Goal: Task Accomplishment & Management: Manage account settings

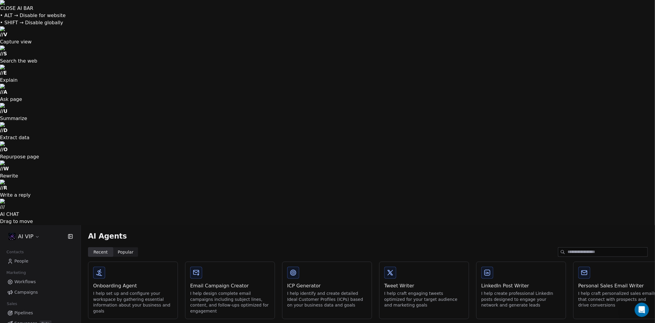
click at [640, 310] on icon "Open Intercom Messenger" at bounding box center [642, 310] width 10 height 10
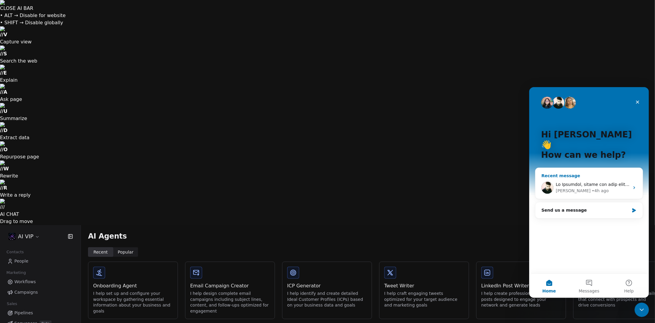
click at [594, 187] on div "[PERSON_NAME] • 4h ago" at bounding box center [593, 190] width 74 height 6
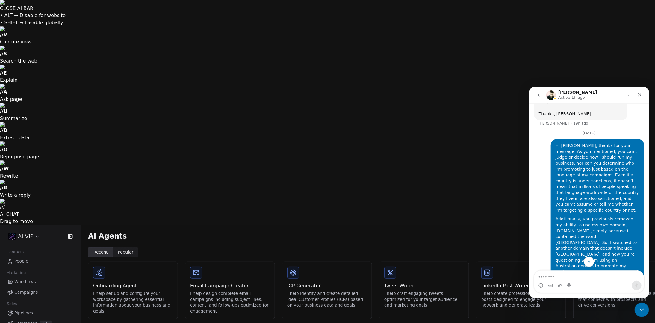
scroll to position [644, 0]
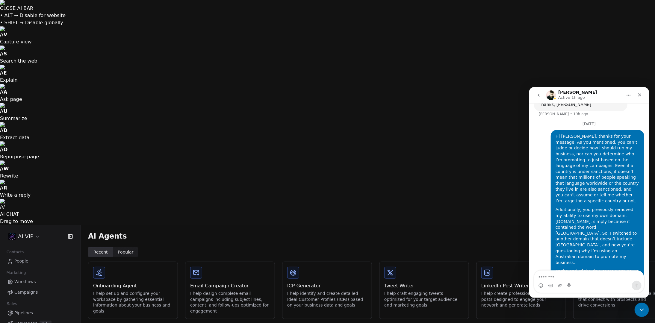
click at [24, 10] on html "CLOSE AI BAR • ALT → Disable for website • SHIFT → Disable globally // V Captur…" at bounding box center [327, 274] width 655 height 548
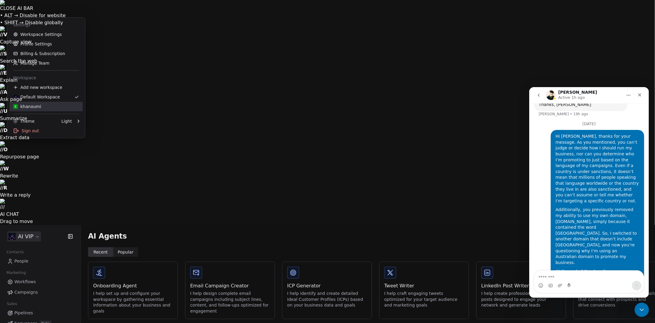
click at [63, 105] on div "k khanoumi" at bounding box center [46, 107] width 66 height 6
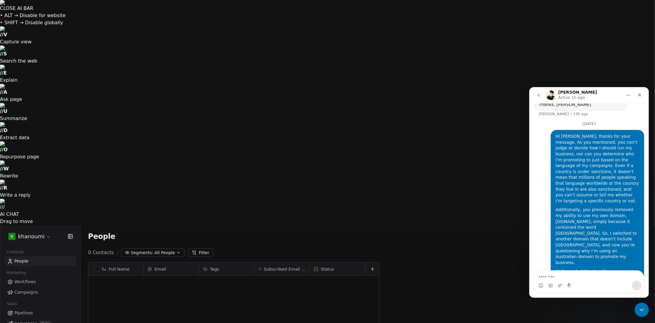
scroll to position [280, 570]
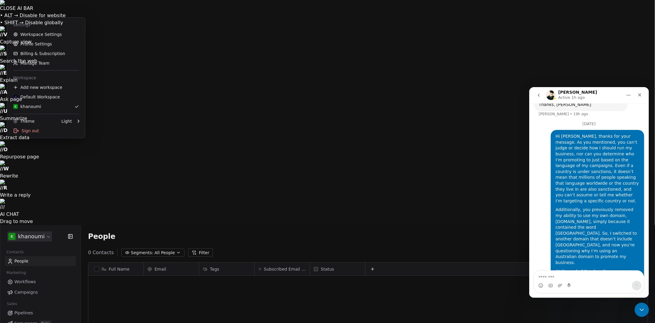
click at [41, 11] on html "CLOSE AI BAR • ALT → Disable for website • SHIFT → Disable globally // V Captur…" at bounding box center [327, 274] width 655 height 548
click at [59, 37] on link "Workspace Settings" at bounding box center [46, 35] width 73 height 10
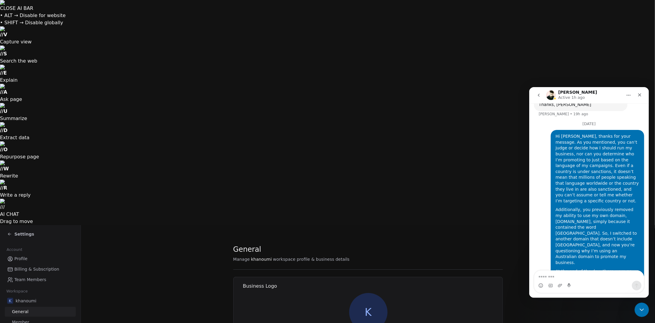
click at [34, 298] on span "khanoumi" at bounding box center [26, 301] width 21 height 6
click at [26, 319] on span "Member" at bounding box center [20, 322] width 17 height 6
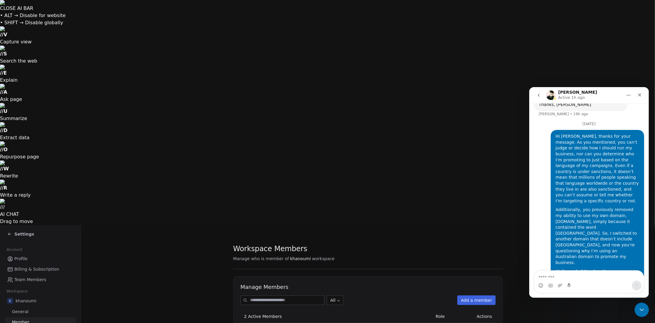
click at [18, 309] on span "General" at bounding box center [20, 312] width 16 height 6
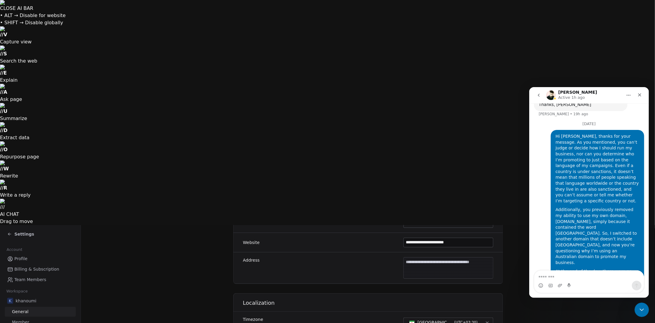
scroll to position [235, 0]
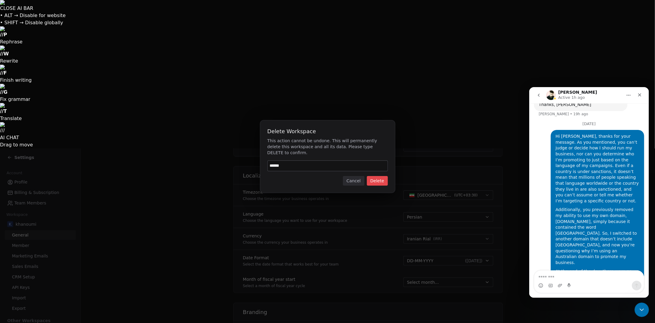
type input "******"
click at [384, 179] on button "Delete" at bounding box center [377, 181] width 21 height 10
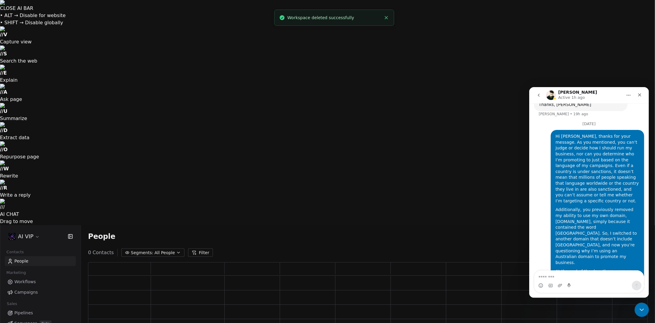
scroll to position [266, 555]
click at [29, 256] on link "People" at bounding box center [40, 261] width 71 height 10
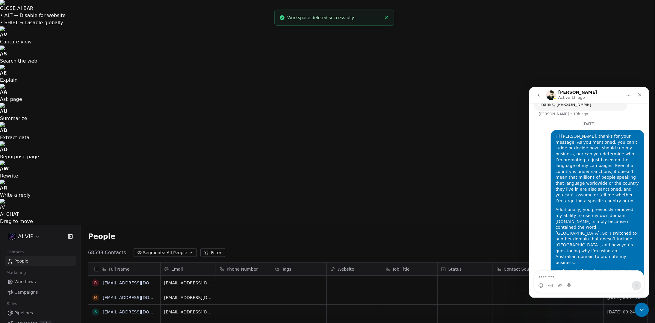
scroll to position [280, 570]
click at [98, 267] on button "button" at bounding box center [96, 269] width 5 height 5
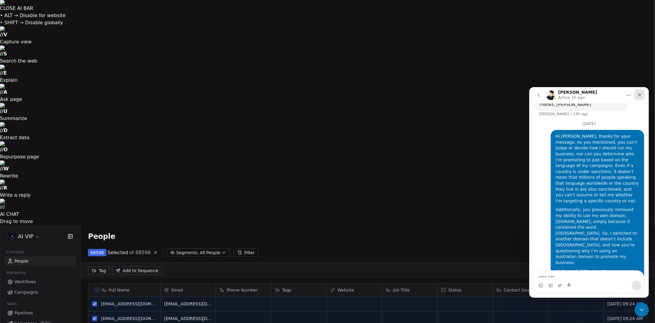
click at [638, 94] on icon "Close" at bounding box center [639, 94] width 5 height 5
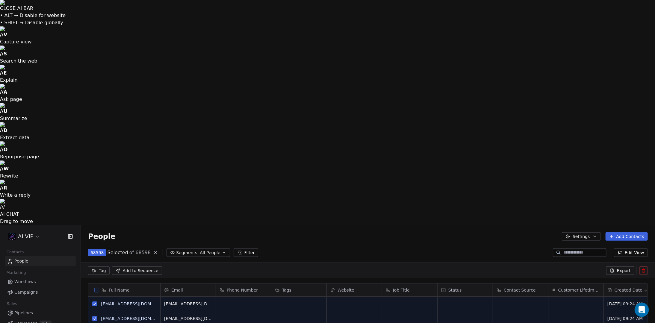
click at [627, 268] on span "Export" at bounding box center [624, 271] width 14 height 6
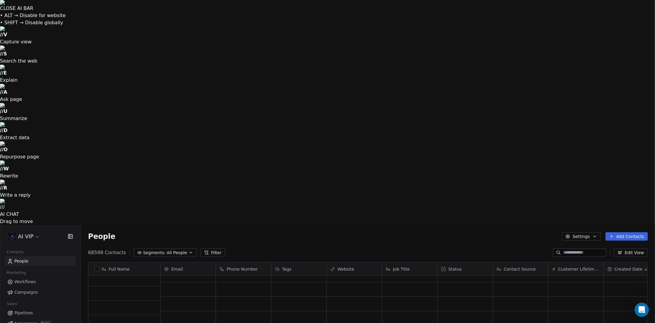
scroll to position [3356, 0]
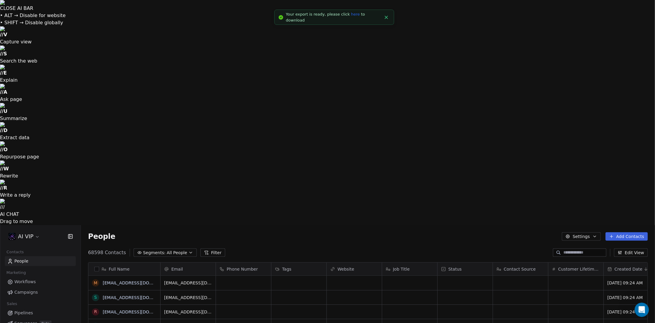
click at [351, 16] on link "here" at bounding box center [355, 14] width 9 height 4
click at [28, 13] on html "CLOSE AI BAR • ALT → Disable for website • SHIFT → Disable globally // V Captur…" at bounding box center [327, 274] width 655 height 548
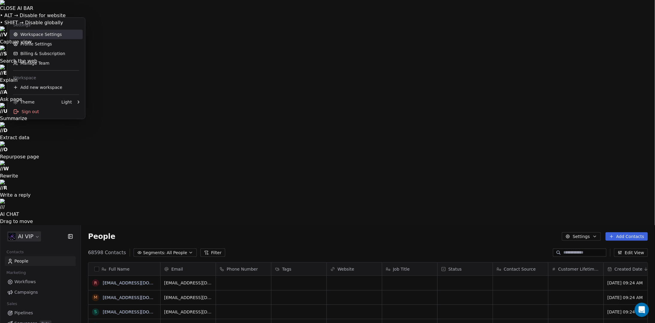
click at [29, 35] on link "Workspace Settings" at bounding box center [46, 35] width 73 height 10
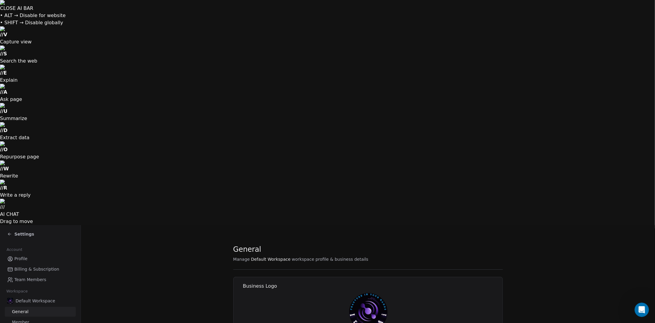
click at [31, 266] on span "Billing & Subscription" at bounding box center [36, 269] width 45 height 6
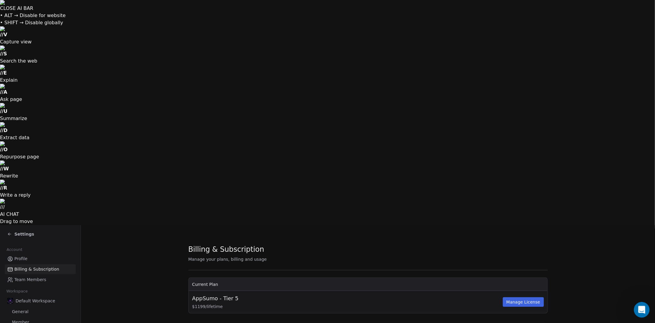
click at [643, 304] on div "Open Intercom Messenger" at bounding box center [641, 309] width 20 height 20
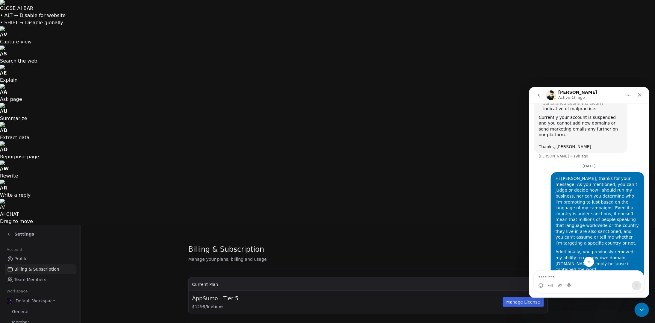
scroll to position [644, 0]
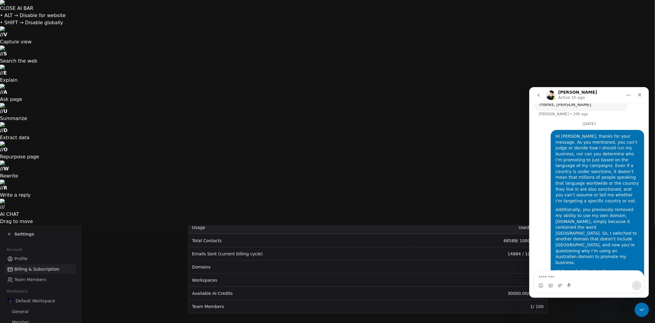
click at [23, 256] on span "Profile" at bounding box center [20, 259] width 13 height 6
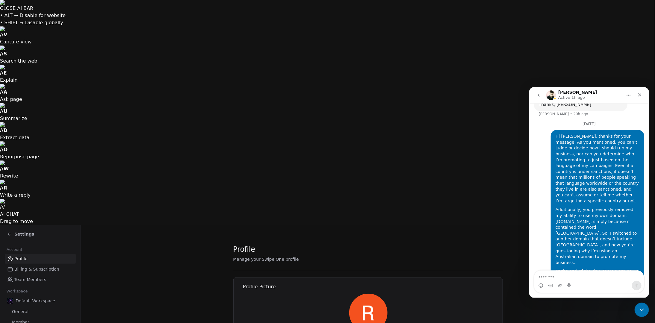
click at [20, 231] on span "Settings" at bounding box center [24, 234] width 20 height 6
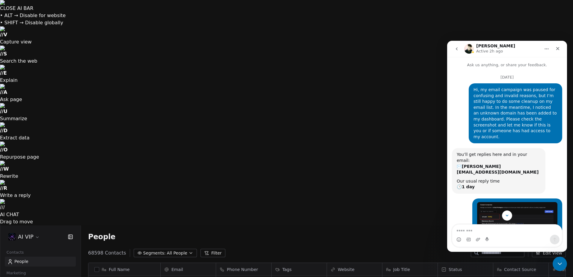
scroll to position [239, 487]
